Goal: Navigation & Orientation: Find specific page/section

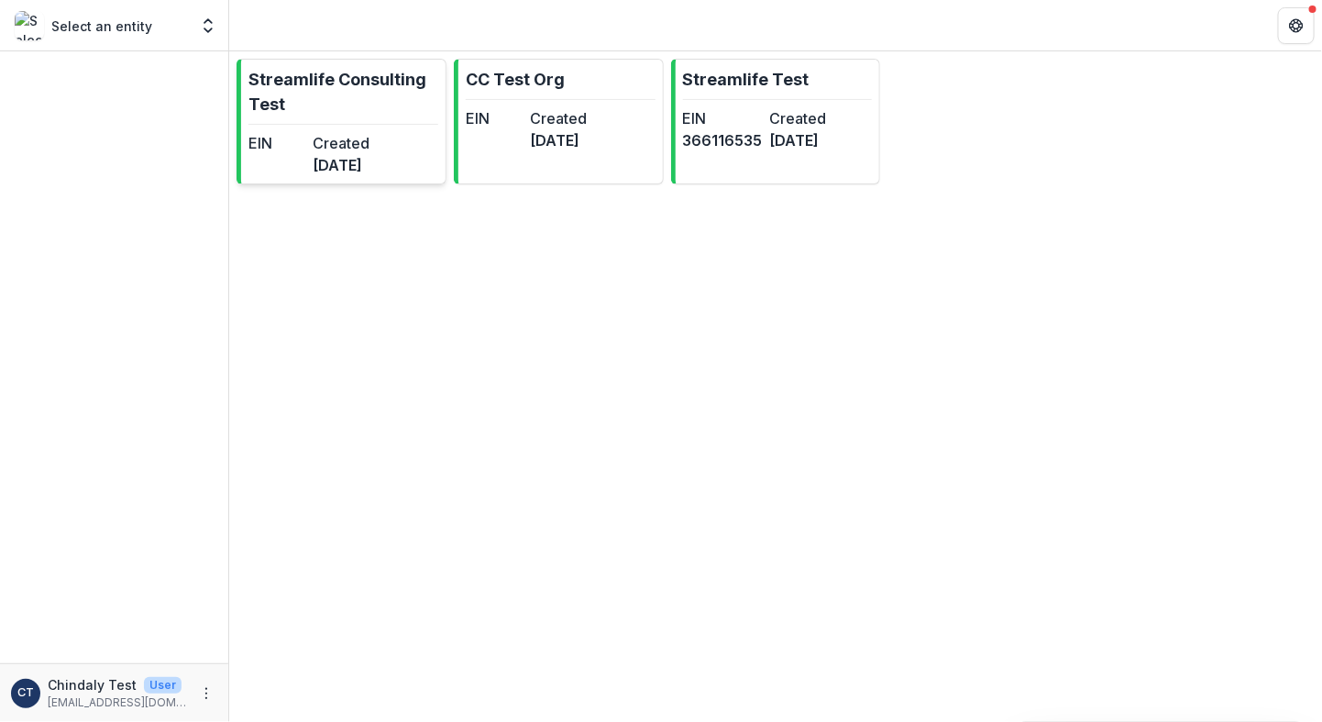
click at [302, 80] on p "Streamlife Consulting Test" at bounding box center [344, 92] width 190 height 50
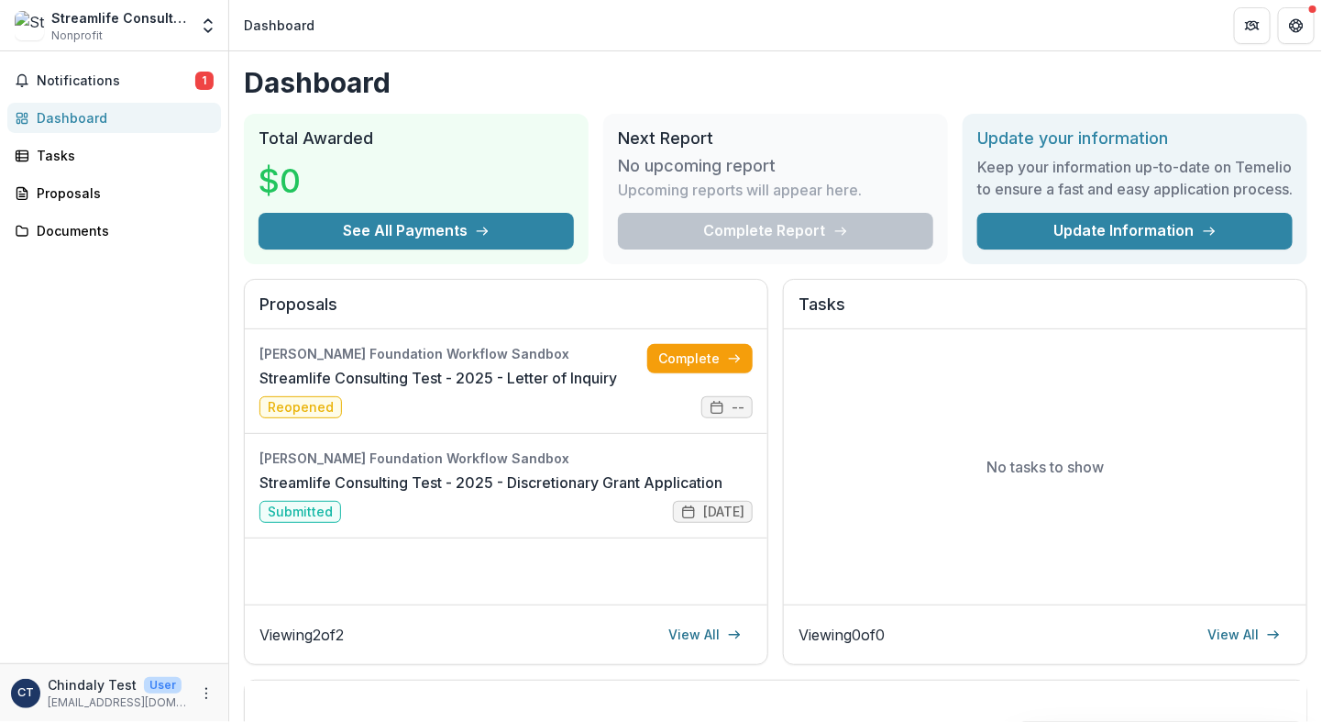
drag, startPoint x: 302, startPoint y: 80, endPoint x: 509, endPoint y: 55, distance: 208.7
click at [509, 55] on div "Dashboard Total Awarded $0 See All Payments Next Report No upcoming report Upco…" at bounding box center [775, 608] width 1093 height 1114
click at [84, 164] on div "Tasks" at bounding box center [122, 155] width 170 height 19
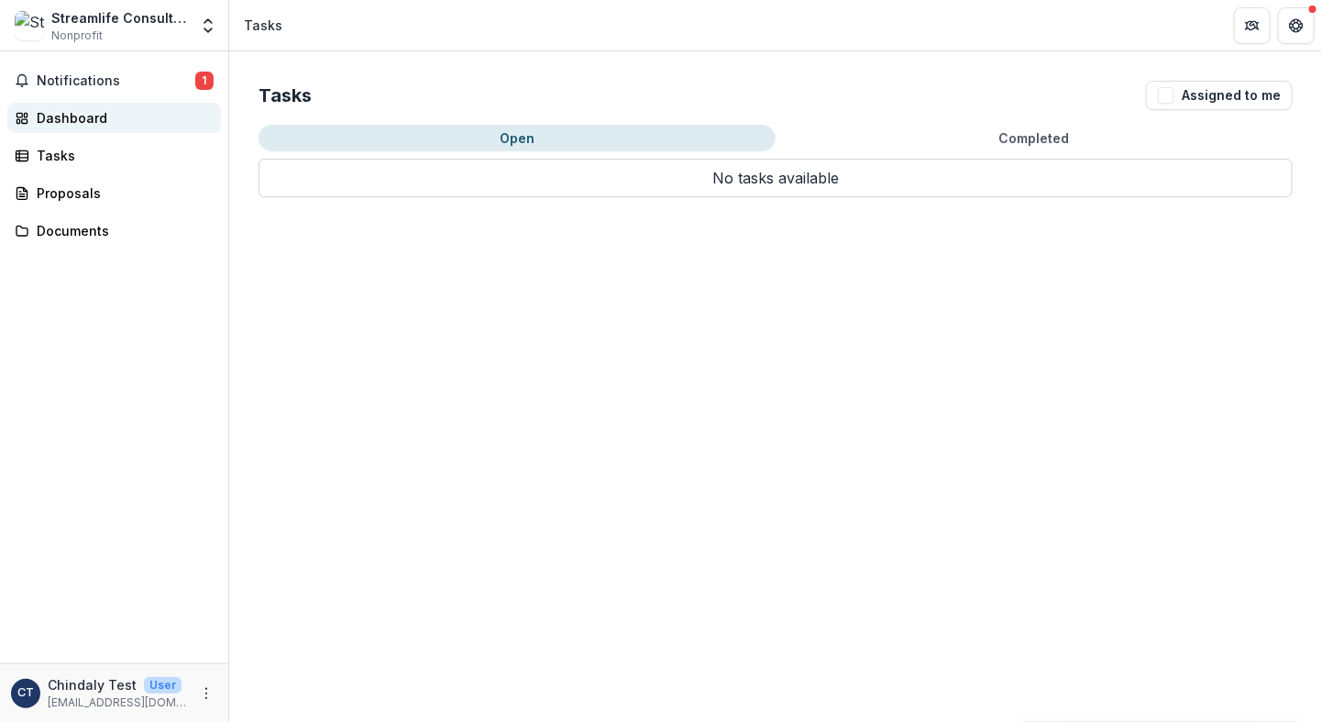
click at [60, 118] on div "Dashboard" at bounding box center [122, 117] width 170 height 19
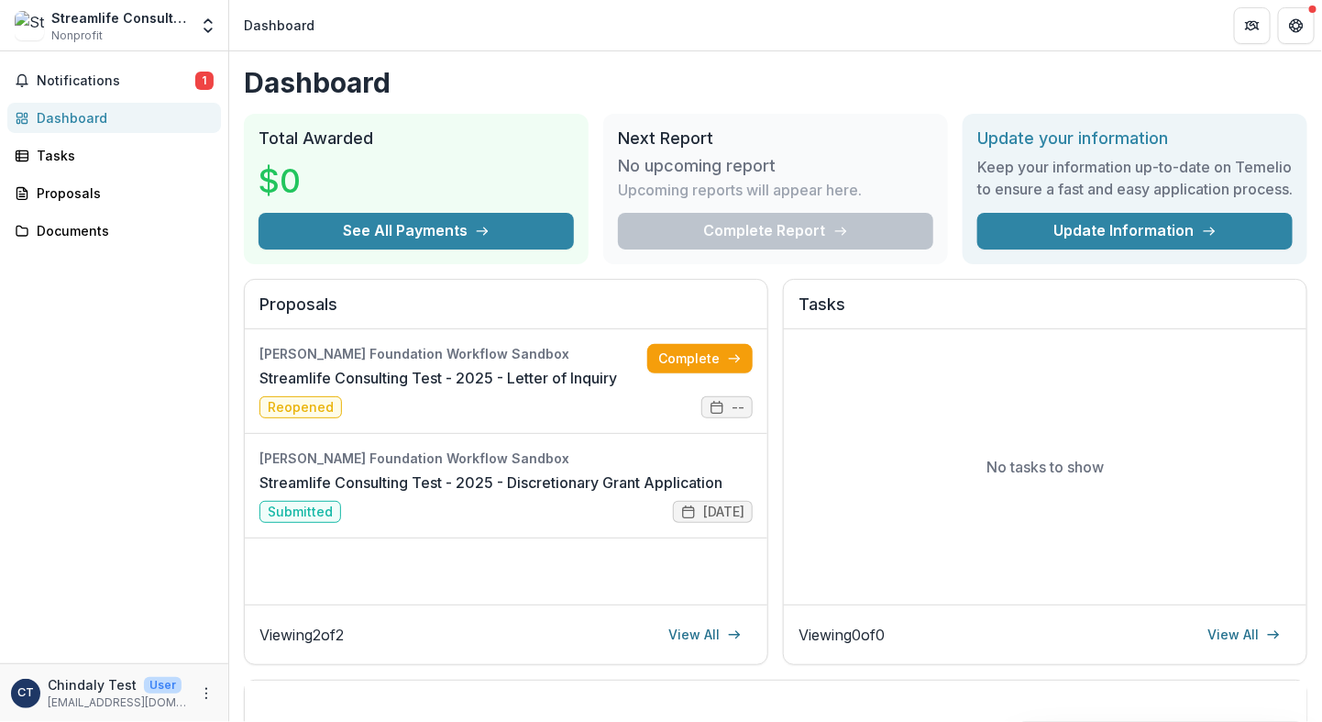
click at [46, 21] on div "Streamlife Consulting Test Nonprofit" at bounding box center [101, 26] width 173 height 36
click at [150, 22] on div "Streamlife Consulting Test" at bounding box center [119, 17] width 137 height 19
click at [206, 32] on icon "Open entity switcher" at bounding box center [208, 26] width 18 height 18
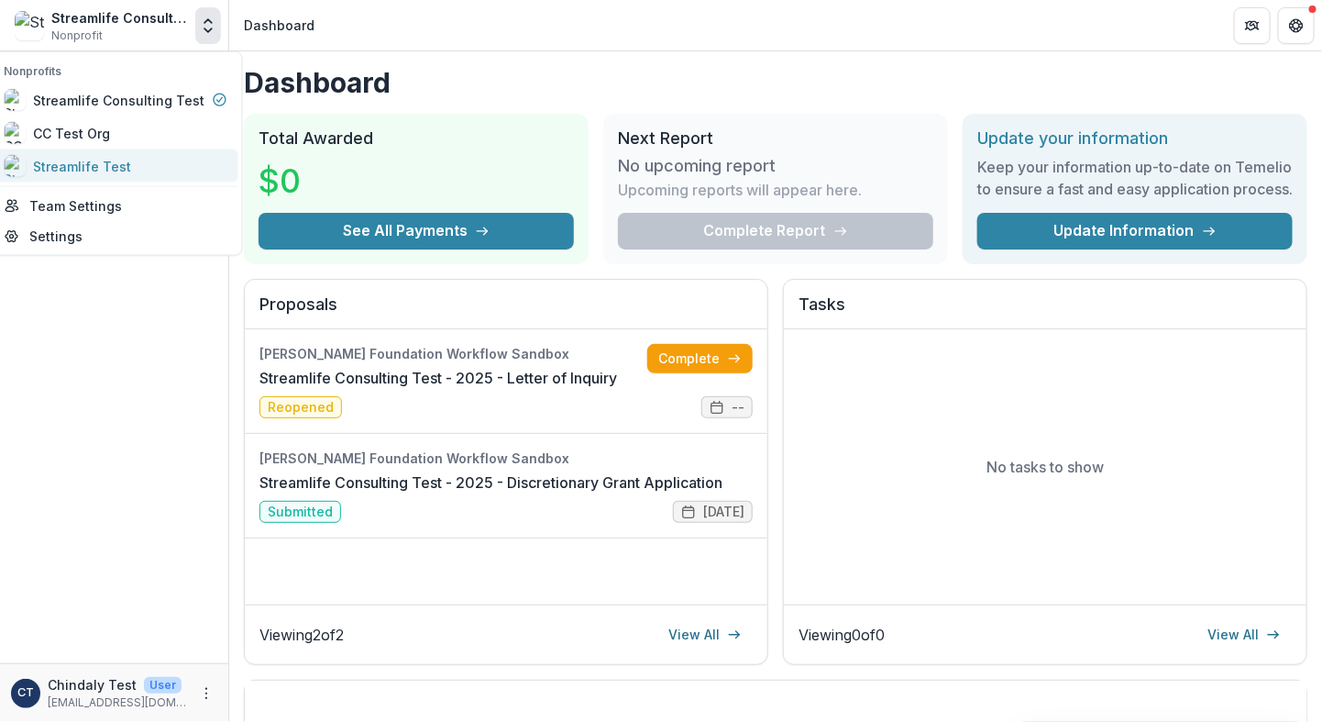
click at [113, 169] on div "Streamlife Test" at bounding box center [83, 165] width 98 height 19
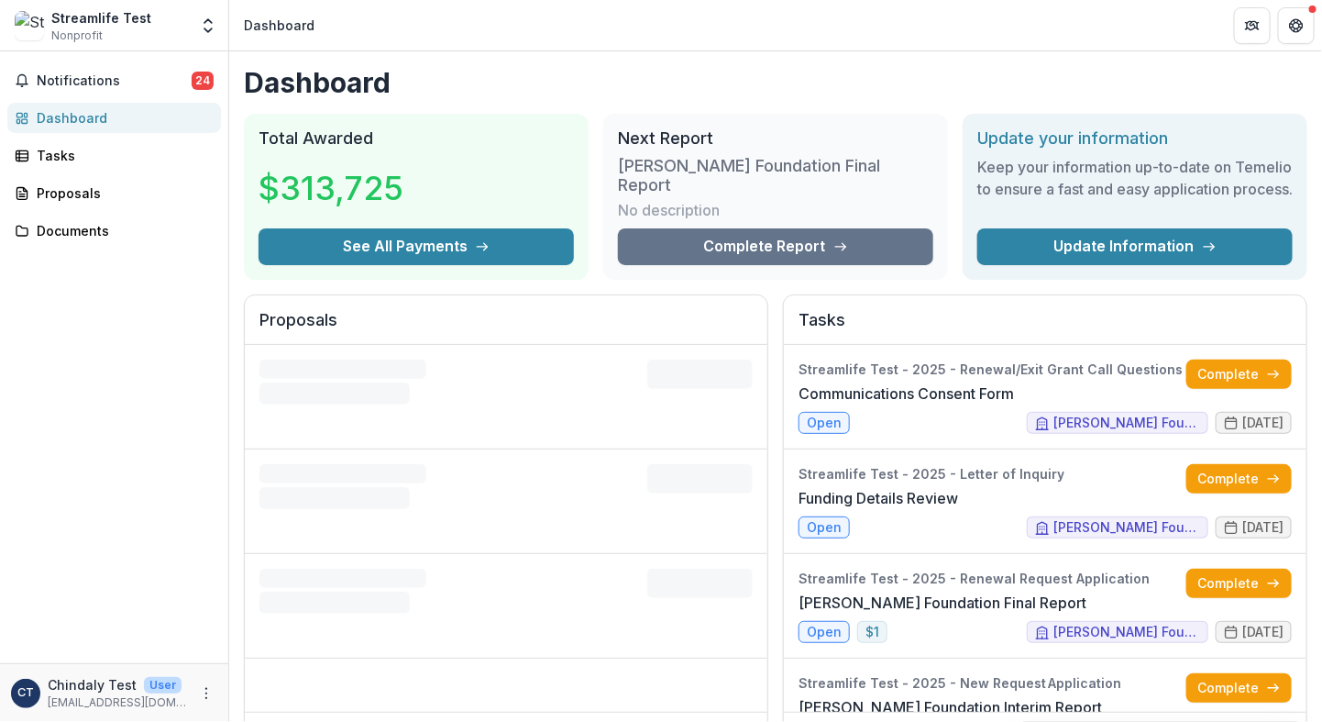
click at [85, 112] on div "Dashboard" at bounding box center [122, 117] width 170 height 19
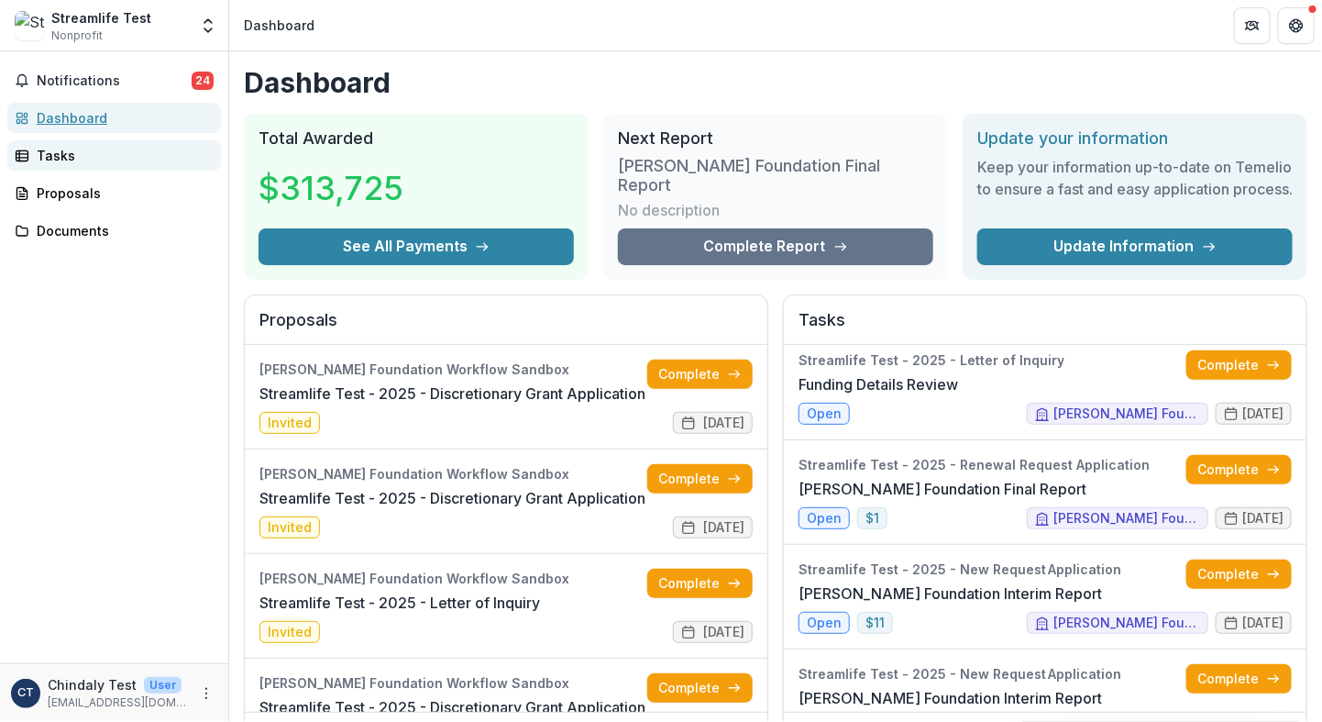
scroll to position [114, 0]
click at [57, 158] on div "Tasks" at bounding box center [122, 155] width 170 height 19
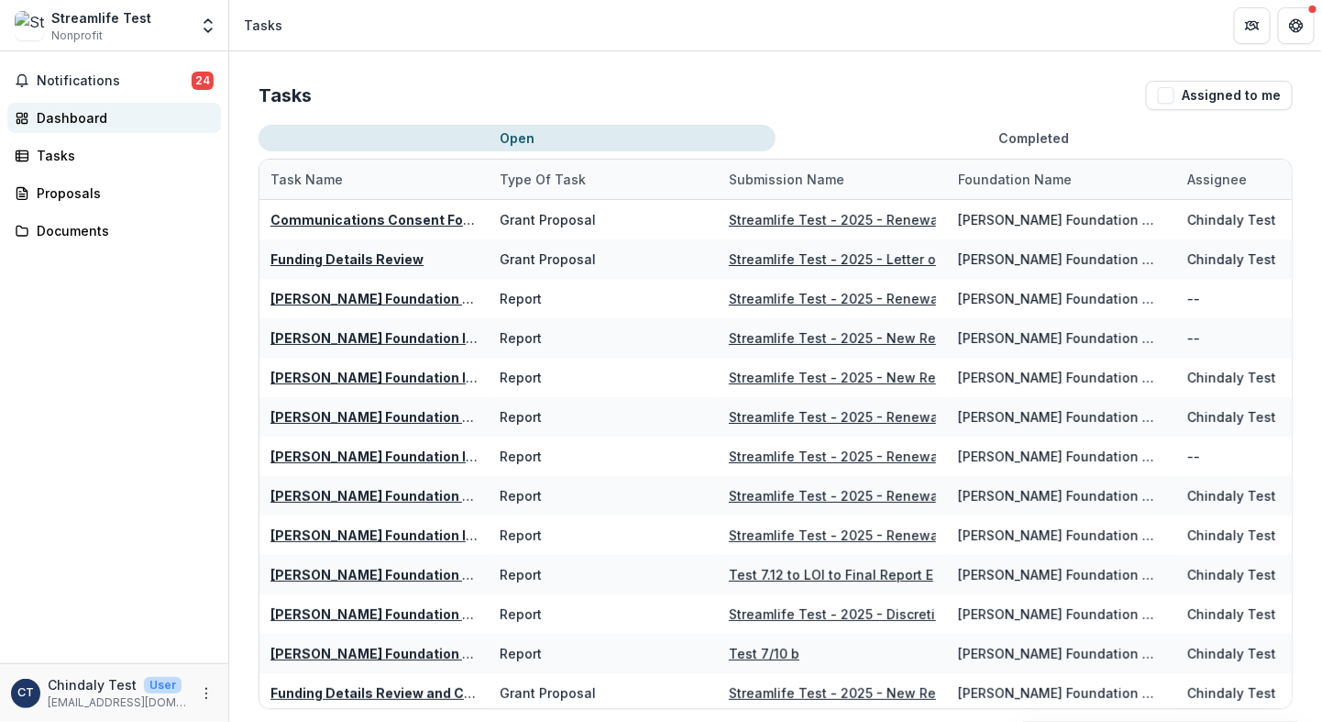
click at [59, 110] on div "Dashboard" at bounding box center [122, 117] width 170 height 19
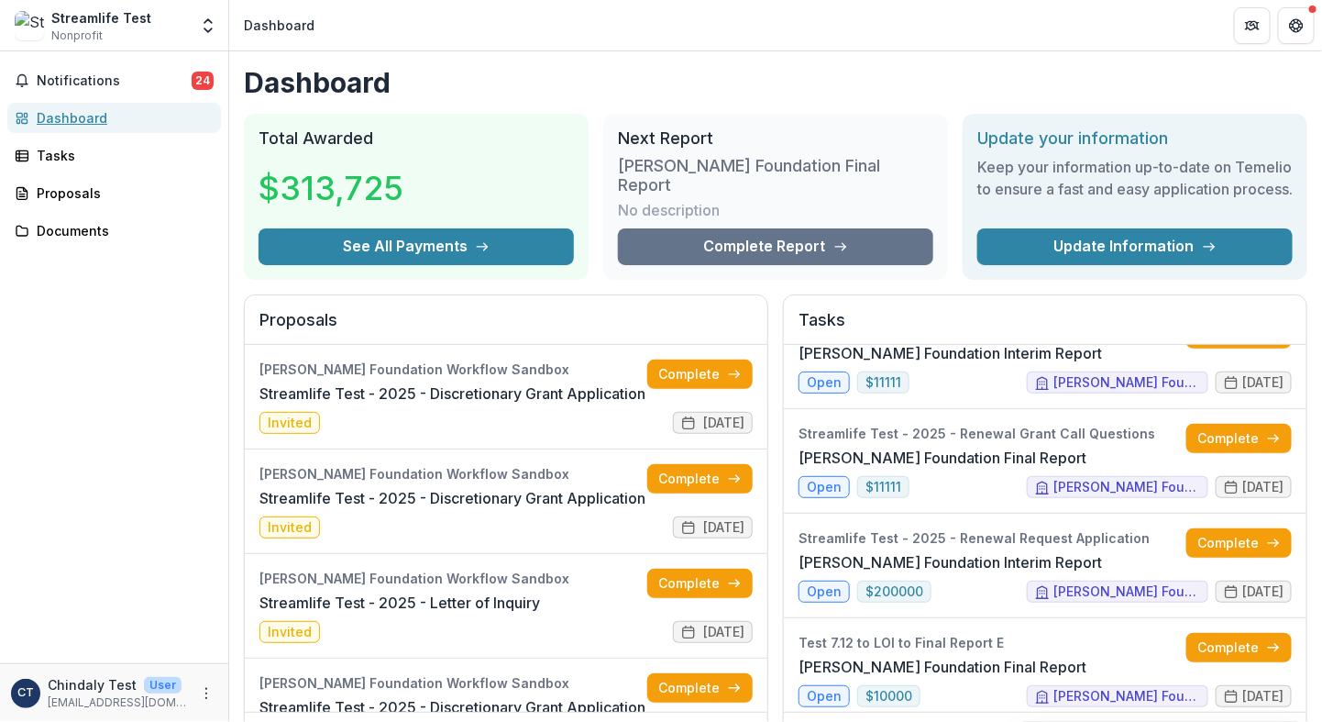
scroll to position [676, 0]
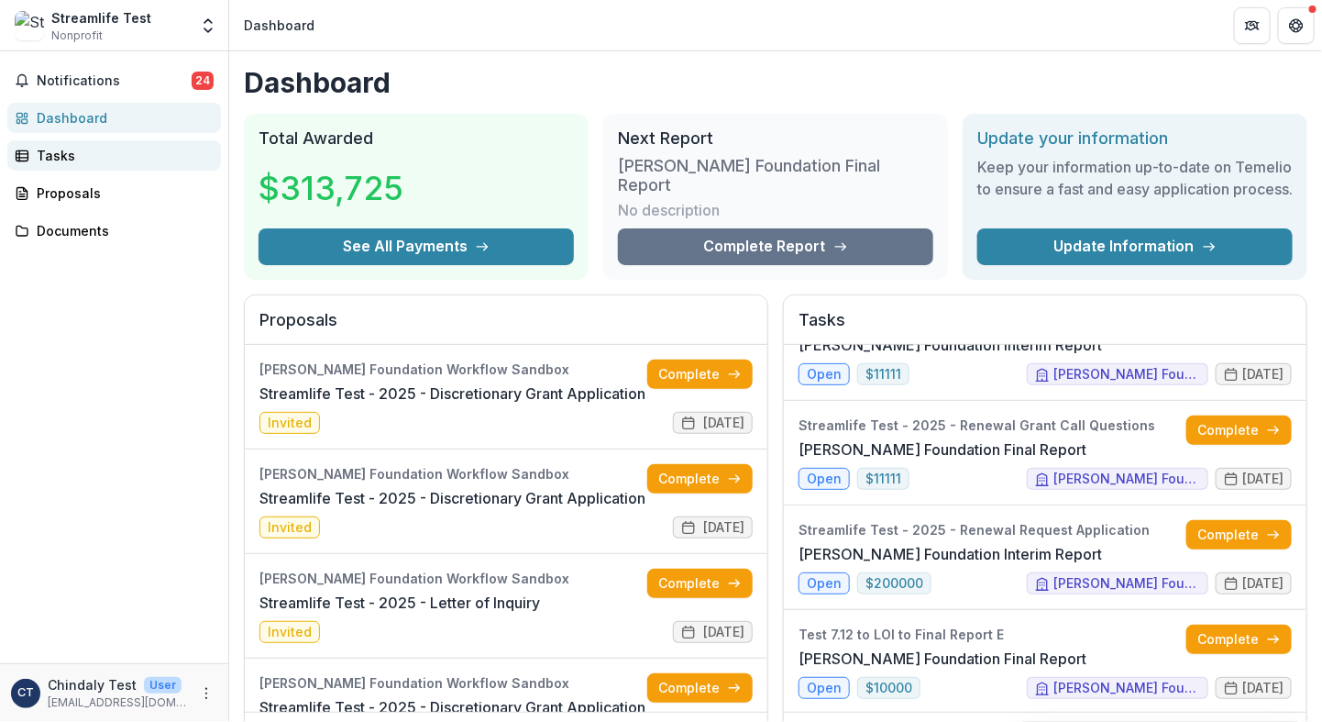
click at [51, 154] on div "Tasks" at bounding box center [122, 155] width 170 height 19
